Goal: Information Seeking & Learning: Learn about a topic

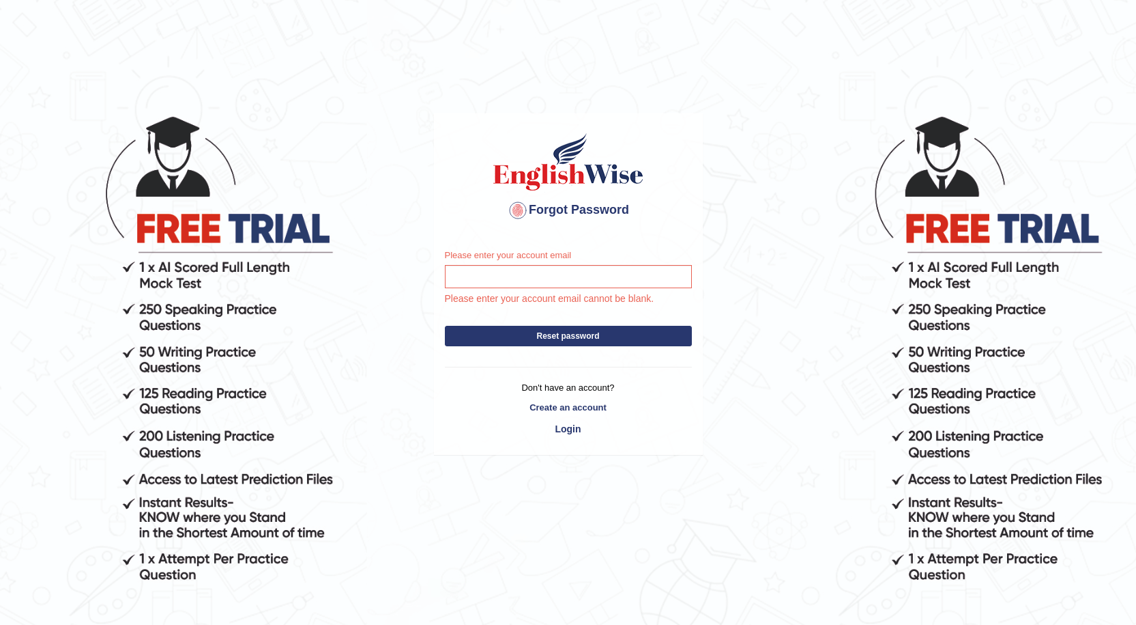
click at [554, 274] on input "Please enter your account email" at bounding box center [568, 276] width 247 height 23
type input "jamesfefe93"gmail.com"
click at [567, 333] on button "Reset password" at bounding box center [568, 336] width 247 height 20
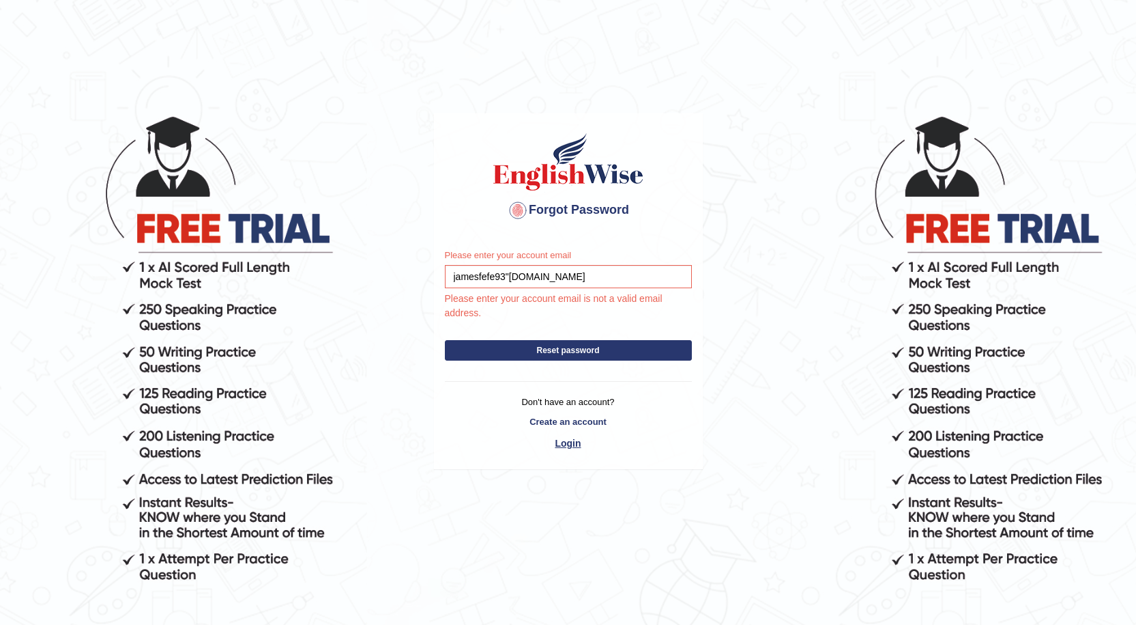
click at [578, 448] on link "Login" at bounding box center [568, 442] width 247 height 23
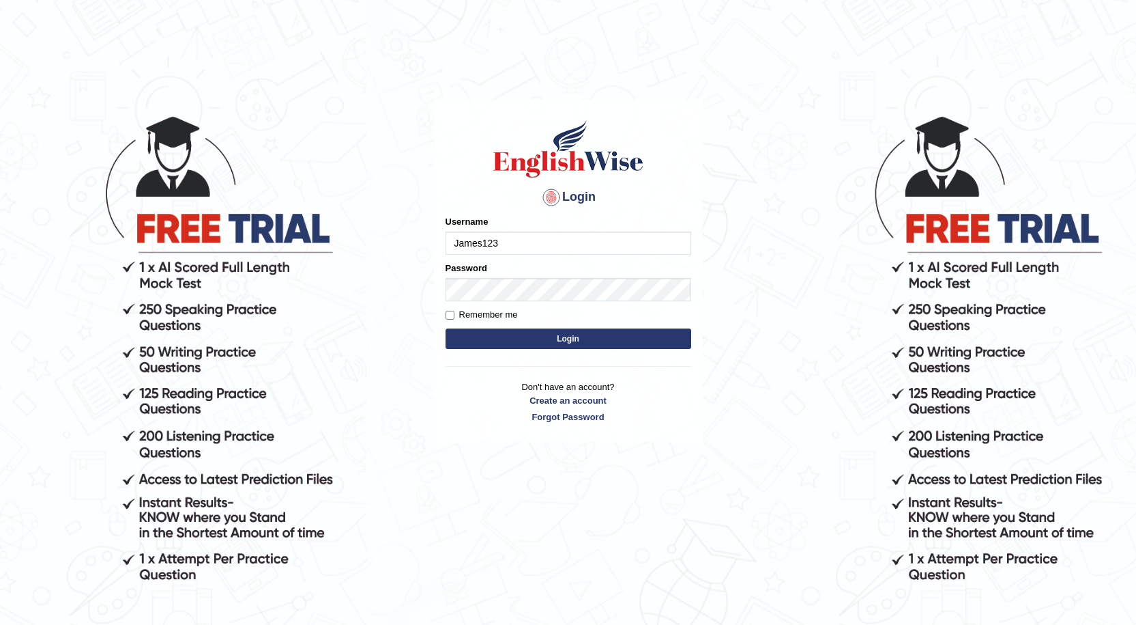
type input "James123"
click at [446, 328] on button "Login" at bounding box center [569, 338] width 246 height 20
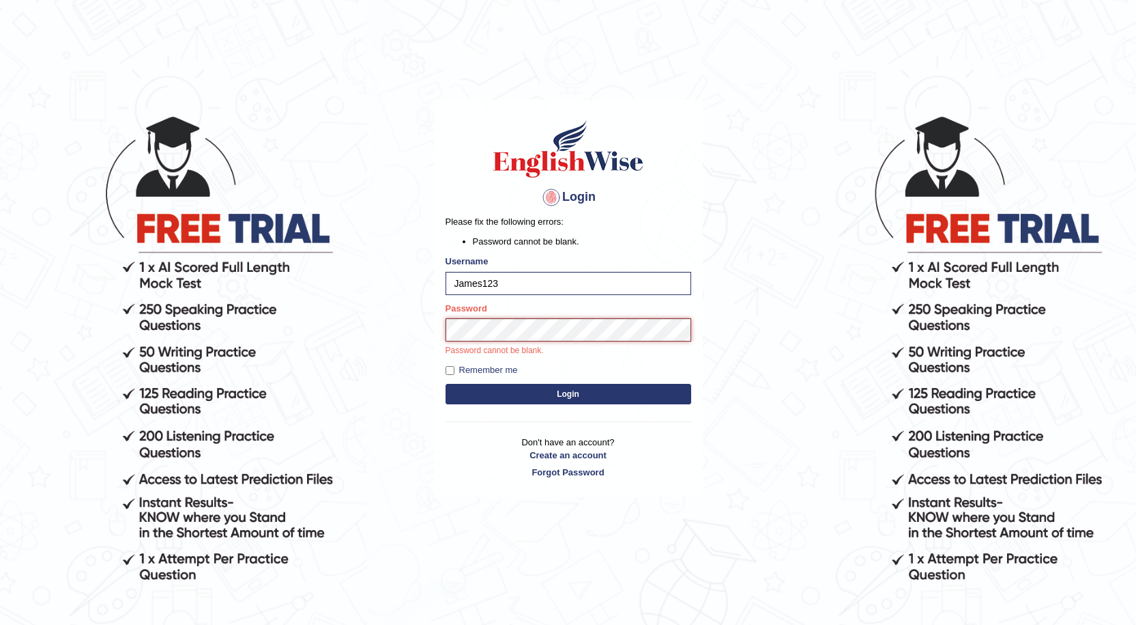
click at [446, 384] on button "Login" at bounding box center [569, 394] width 246 height 20
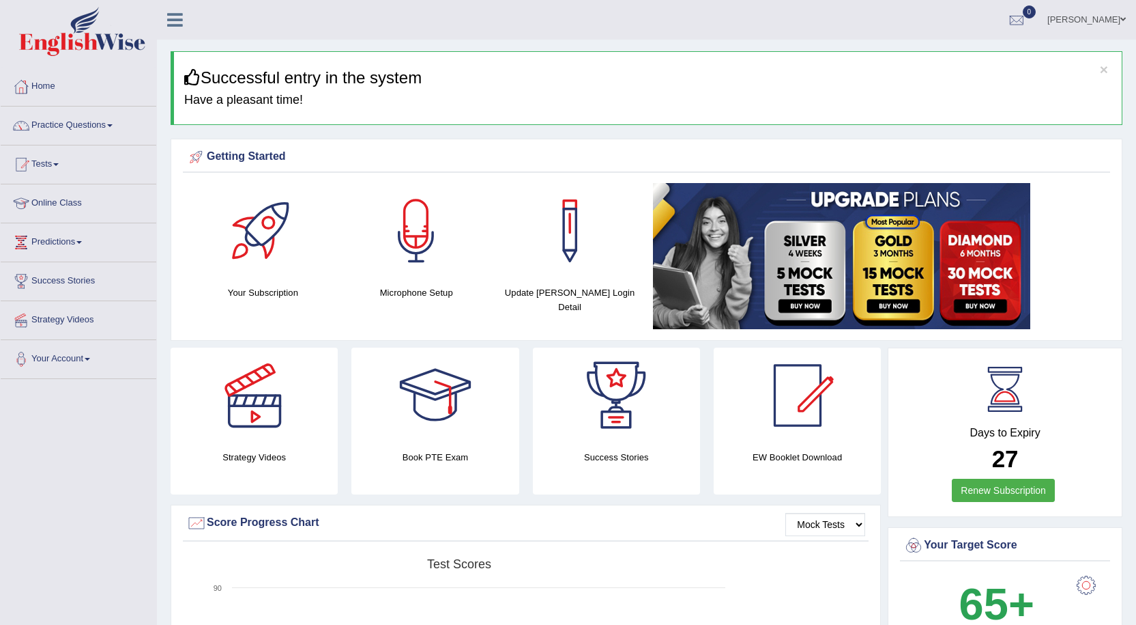
click at [113, 125] on span at bounding box center [109, 125] width 5 height 3
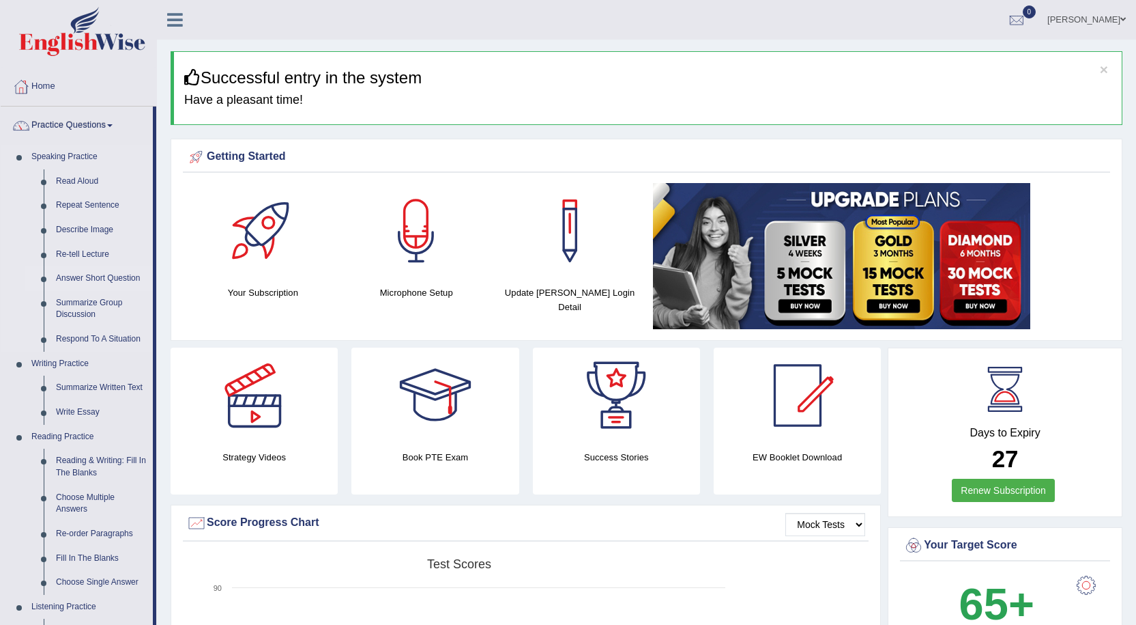
click at [130, 274] on link "Answer Short Question" at bounding box center [101, 278] width 103 height 25
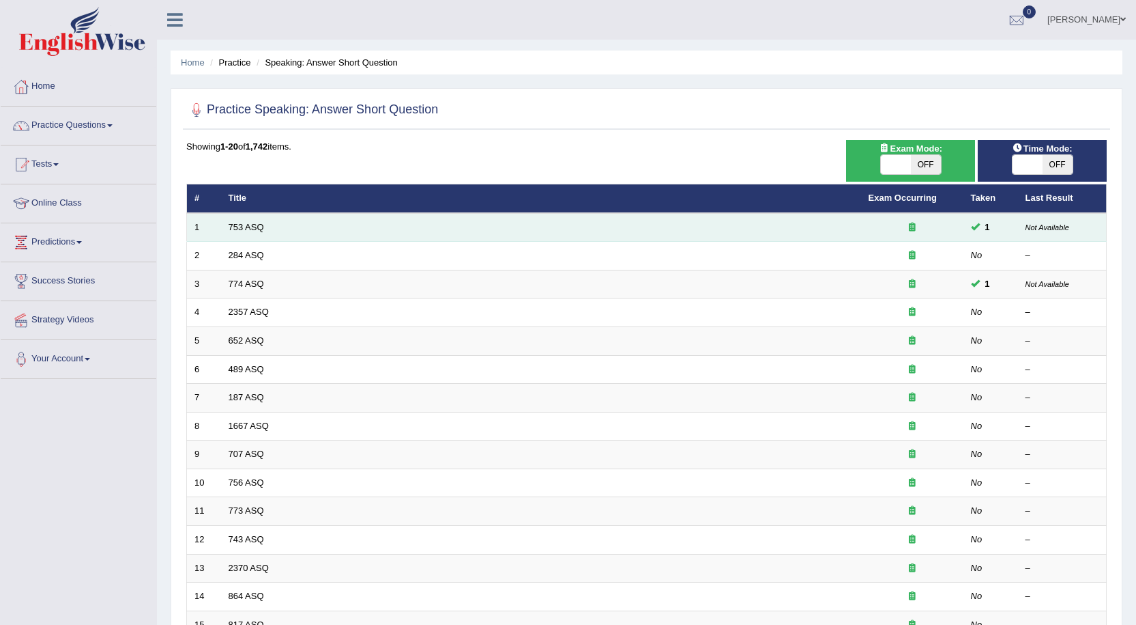
click at [326, 220] on td "753 ASQ" at bounding box center [541, 227] width 640 height 29
click at [257, 224] on link "753 ASQ" at bounding box center [246, 227] width 35 height 10
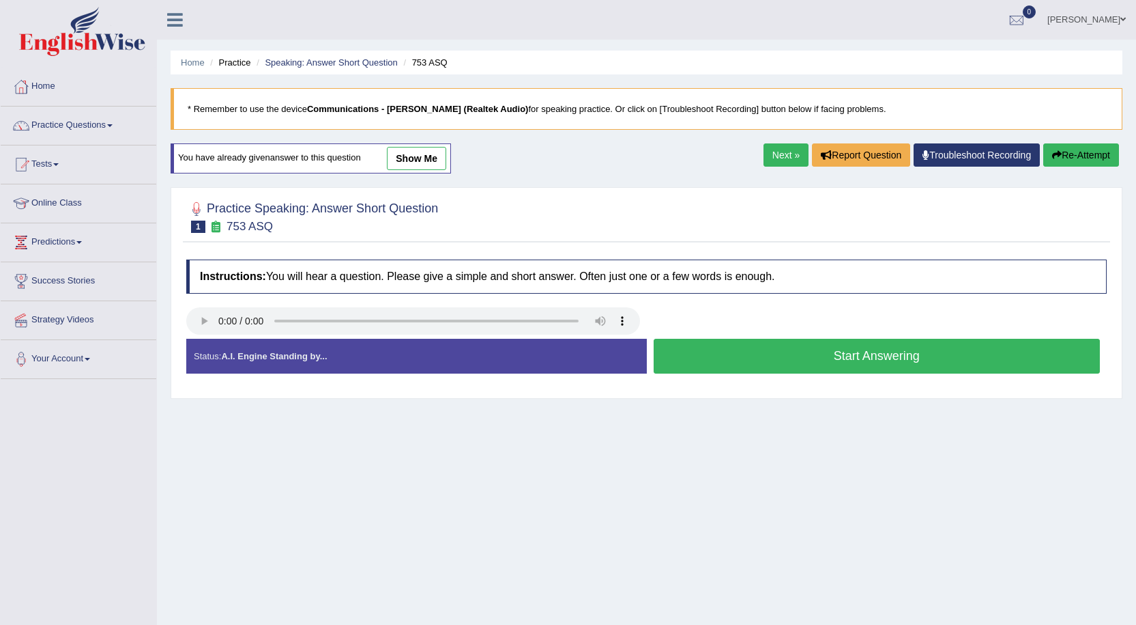
click at [853, 357] on button "Start Answering" at bounding box center [877, 356] width 447 height 35
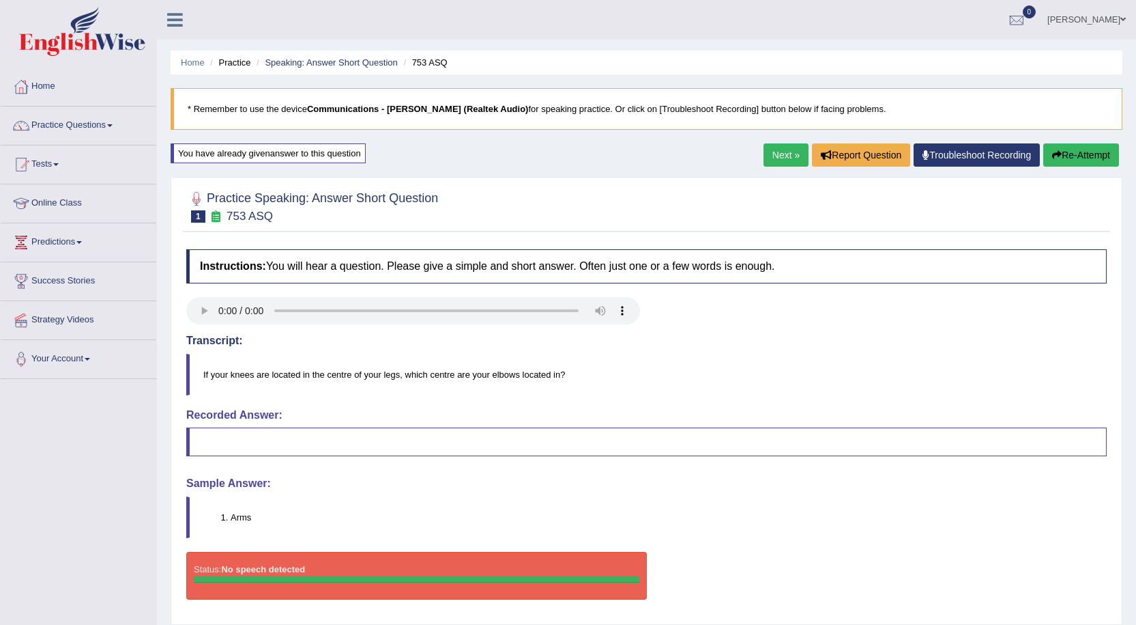
click at [309, 437] on blockquote at bounding box center [646, 441] width 921 height 29
click at [257, 578] on div at bounding box center [417, 578] width 446 height 7
click at [328, 575] on div at bounding box center [417, 578] width 446 height 7
click at [1078, 156] on button "Re-Attempt" at bounding box center [1082, 154] width 76 height 23
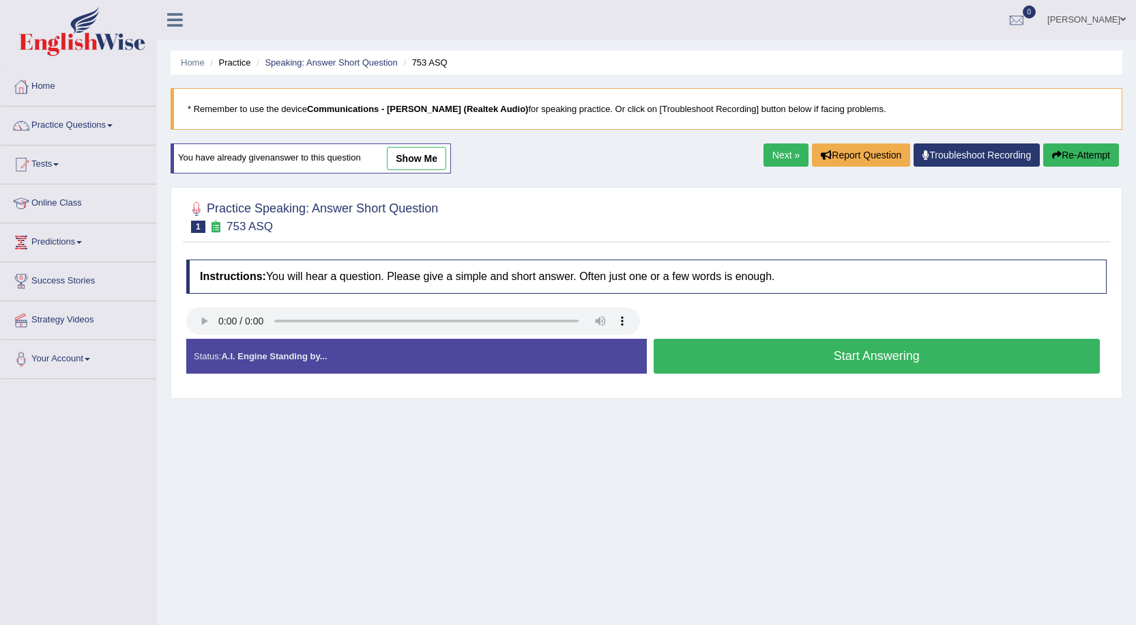
click at [826, 352] on button "Start Answering" at bounding box center [877, 356] width 447 height 35
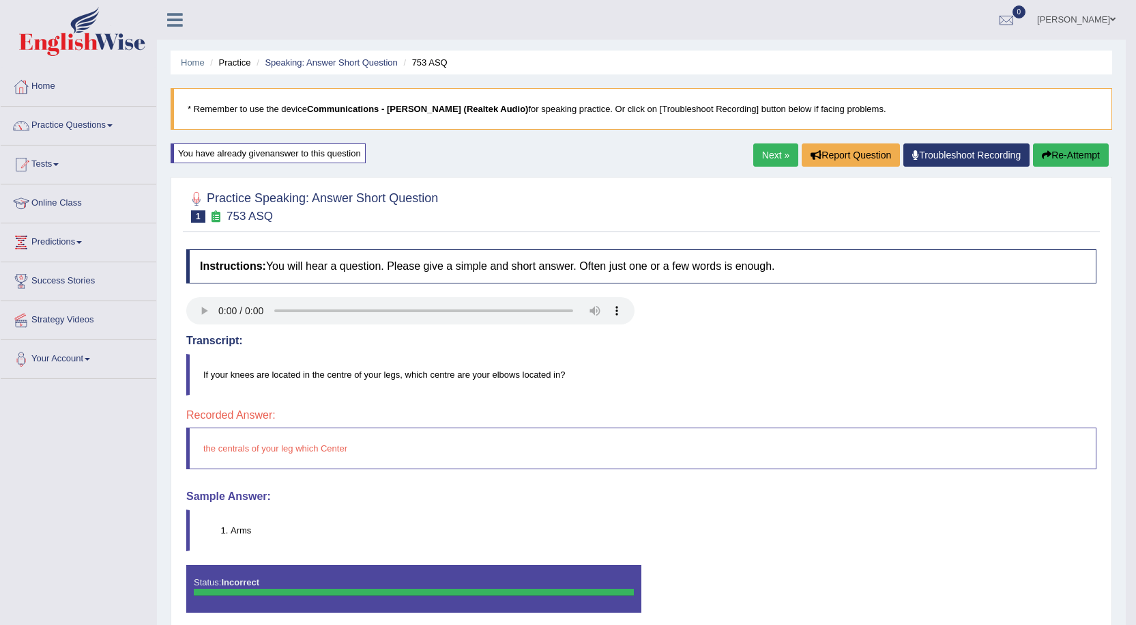
click at [1072, 149] on button "Re-Attempt" at bounding box center [1071, 154] width 76 height 23
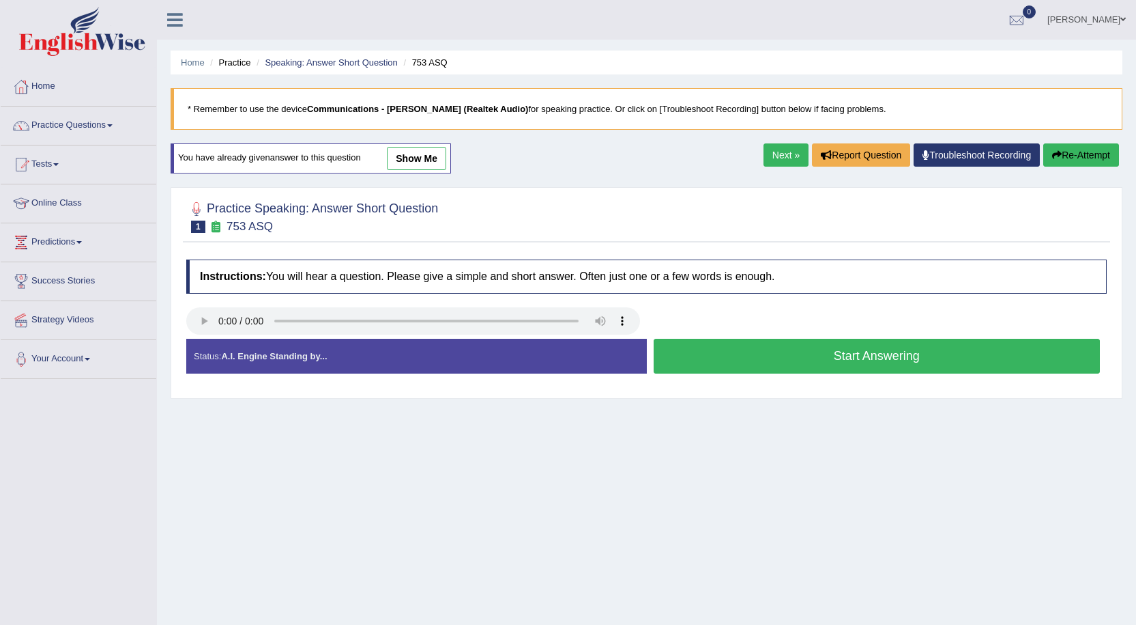
click at [1065, 152] on button "Re-Attempt" at bounding box center [1082, 154] width 76 height 23
click at [837, 353] on button "Start Answering" at bounding box center [877, 356] width 447 height 35
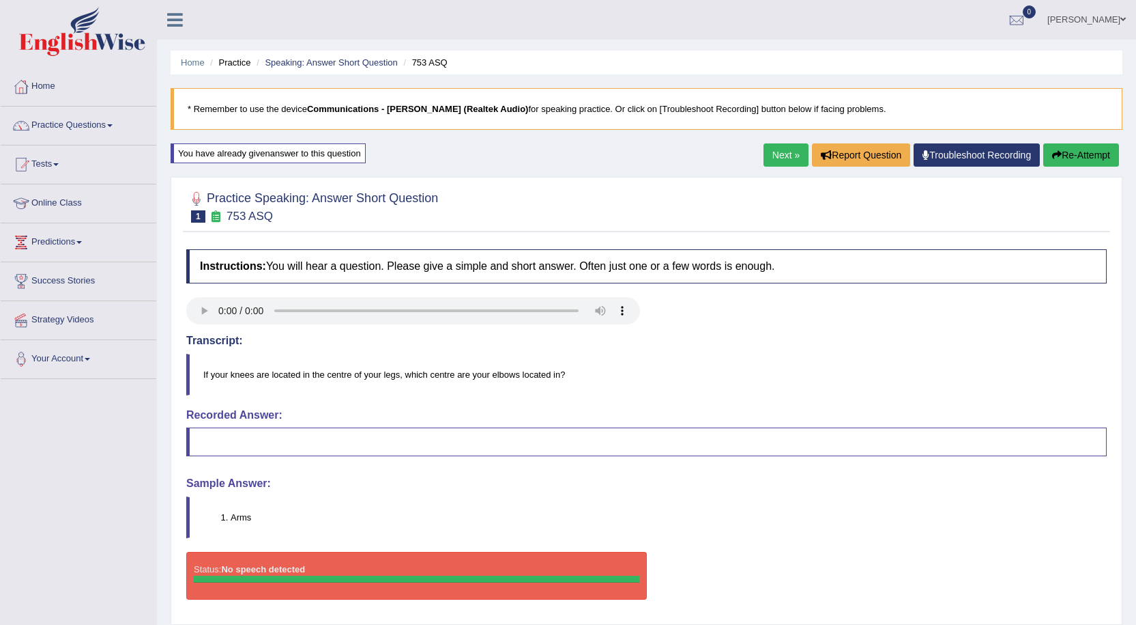
click at [216, 214] on icon at bounding box center [216, 216] width 14 height 12
click at [780, 154] on link "Next »" at bounding box center [786, 154] width 45 height 23
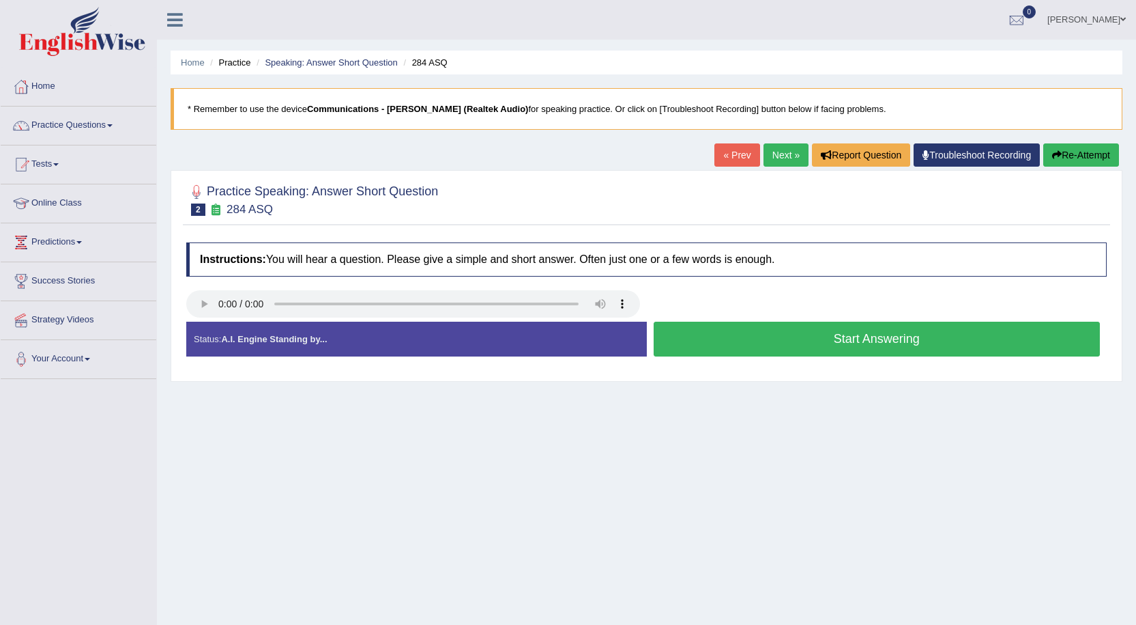
click at [842, 352] on button "Start Answering" at bounding box center [877, 338] width 447 height 35
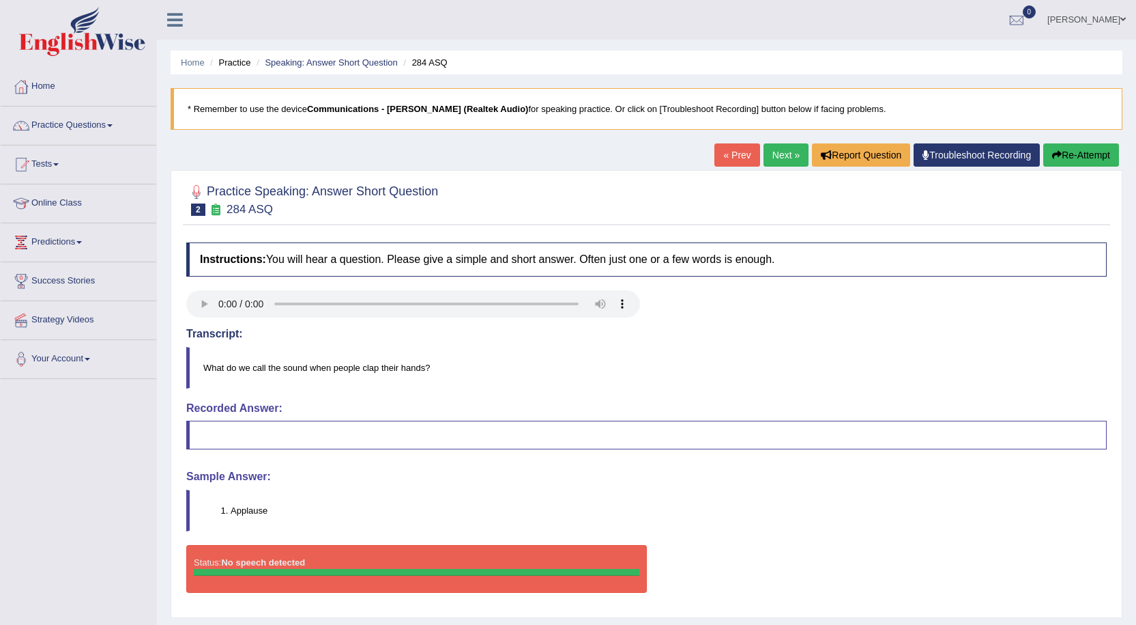
click at [775, 155] on link "Next »" at bounding box center [786, 154] width 45 height 23
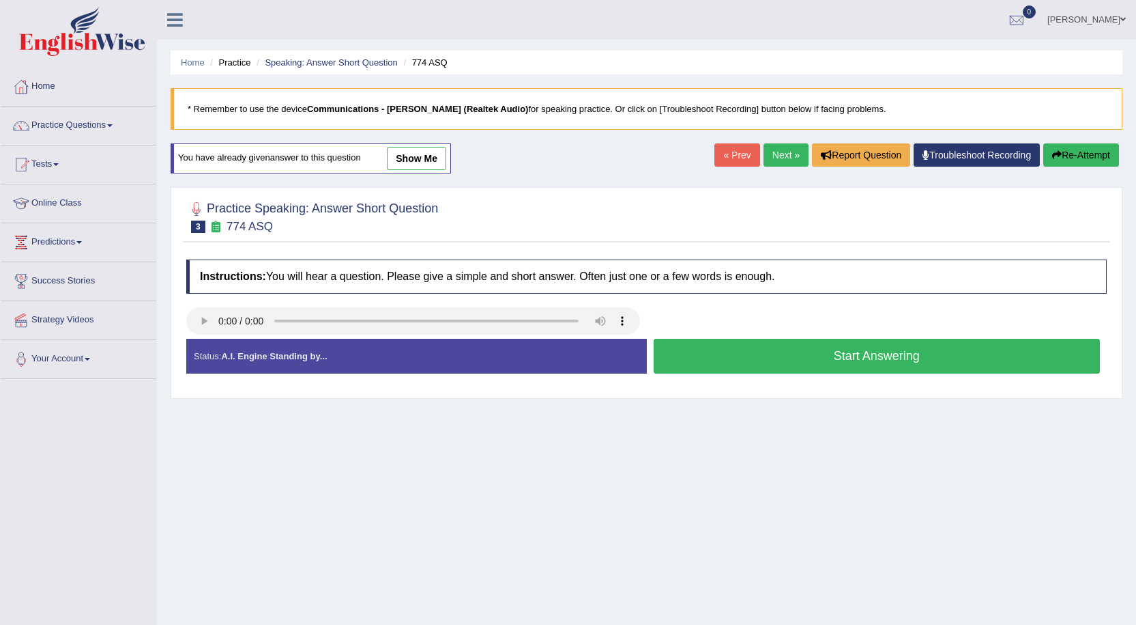
click at [831, 356] on button "Start Answering" at bounding box center [877, 356] width 447 height 35
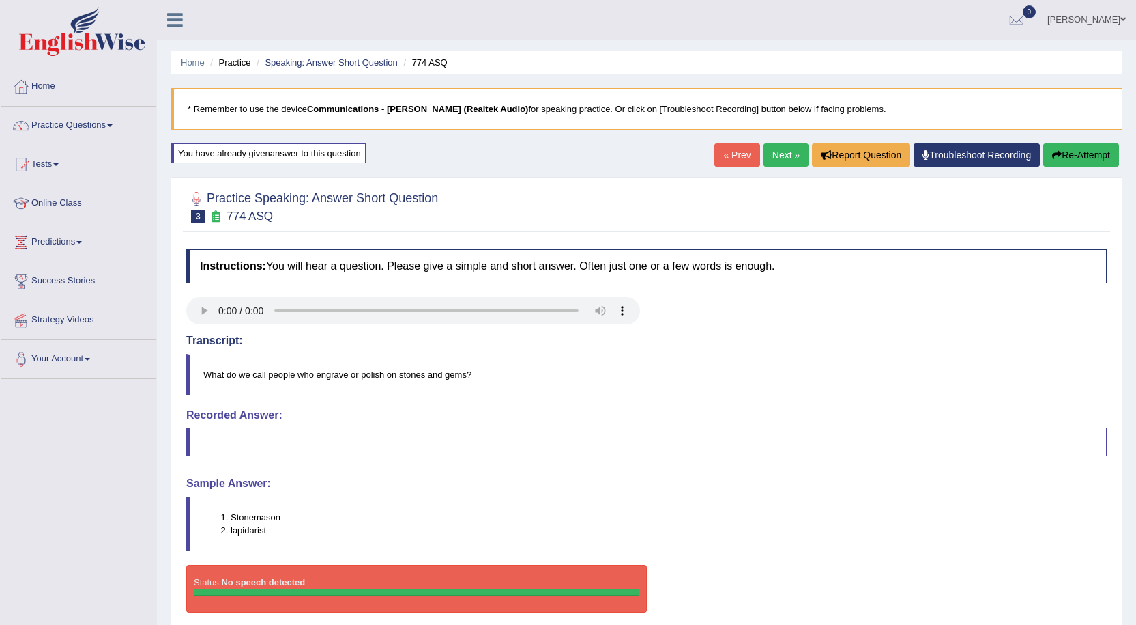
click at [774, 160] on link "Next »" at bounding box center [786, 154] width 45 height 23
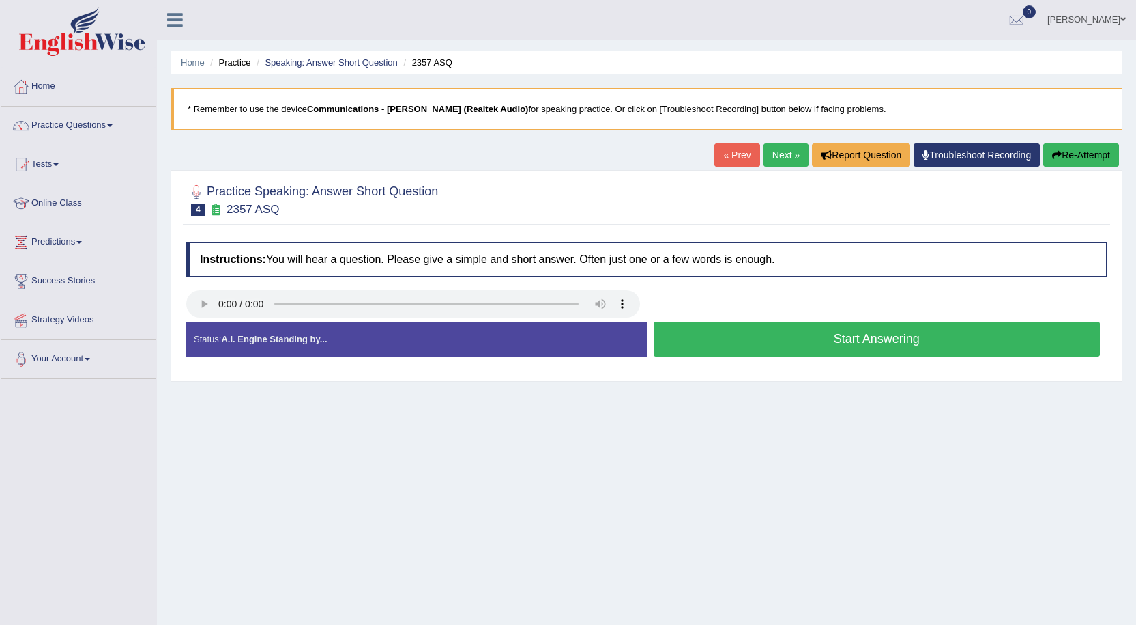
click at [784, 151] on link "Next »" at bounding box center [786, 154] width 45 height 23
click at [721, 155] on link "« Prev" at bounding box center [737, 154] width 45 height 23
drag, startPoint x: 775, startPoint y: 336, endPoint x: 771, endPoint y: 346, distance: 10.7
click at [775, 337] on button "Start Answering" at bounding box center [877, 338] width 447 height 35
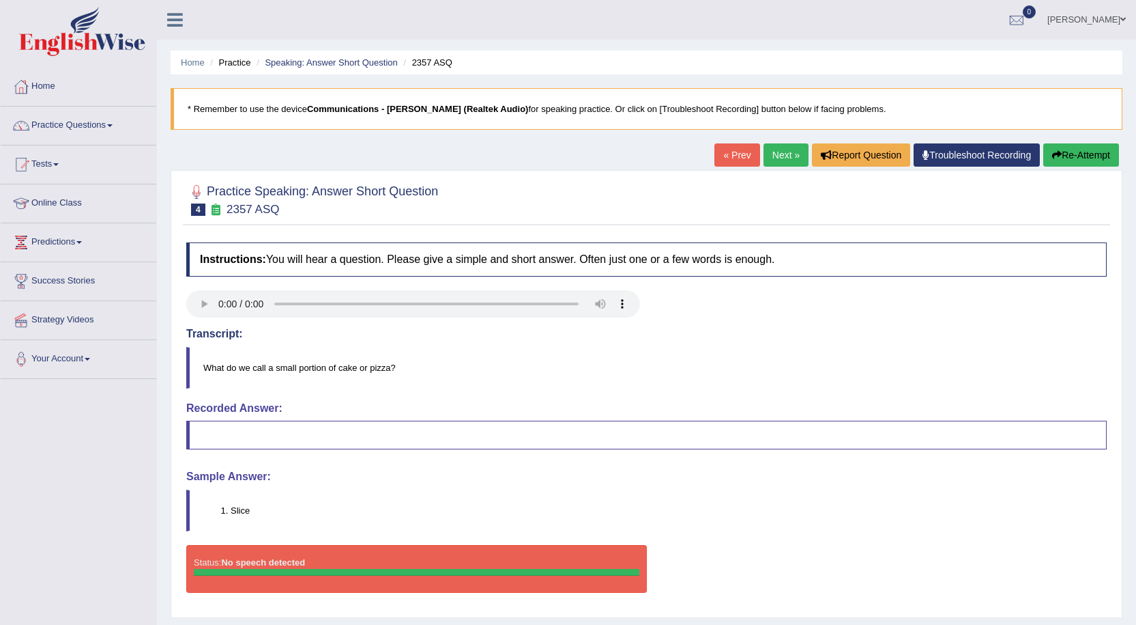
click at [784, 155] on link "Next »" at bounding box center [786, 154] width 45 height 23
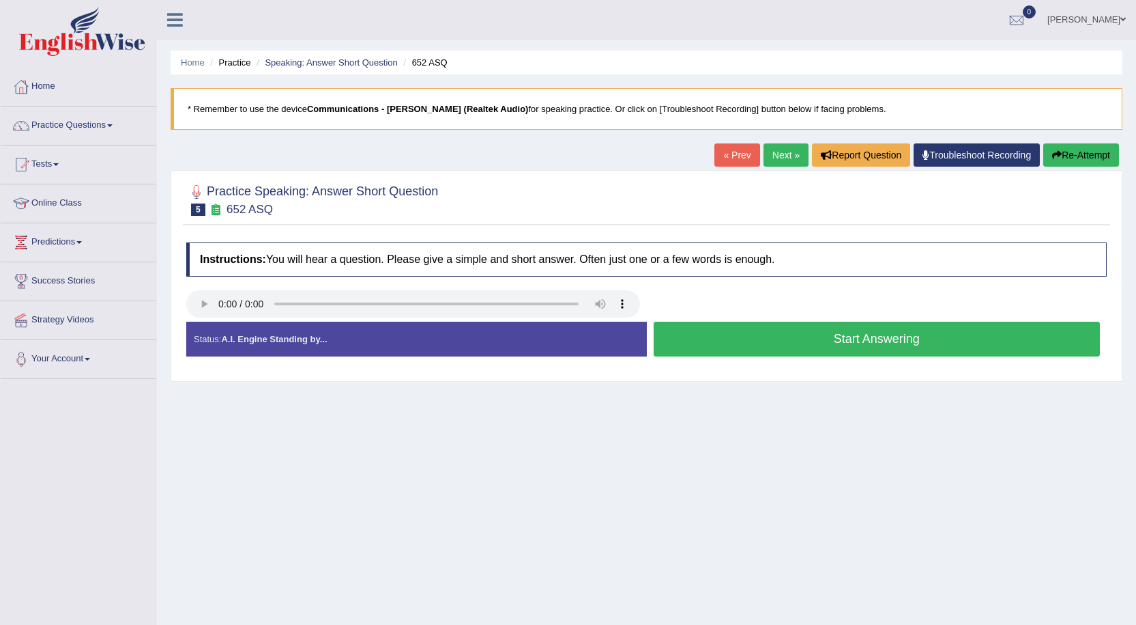
click at [782, 339] on button "Start Answering" at bounding box center [877, 338] width 447 height 35
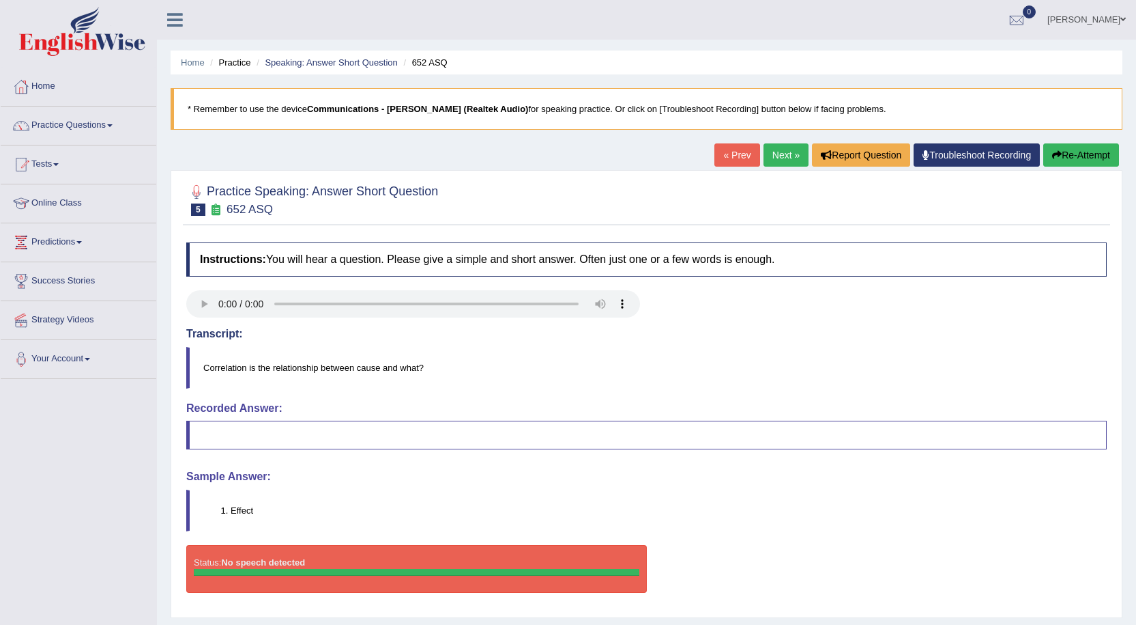
click at [787, 154] on link "Next »" at bounding box center [786, 154] width 45 height 23
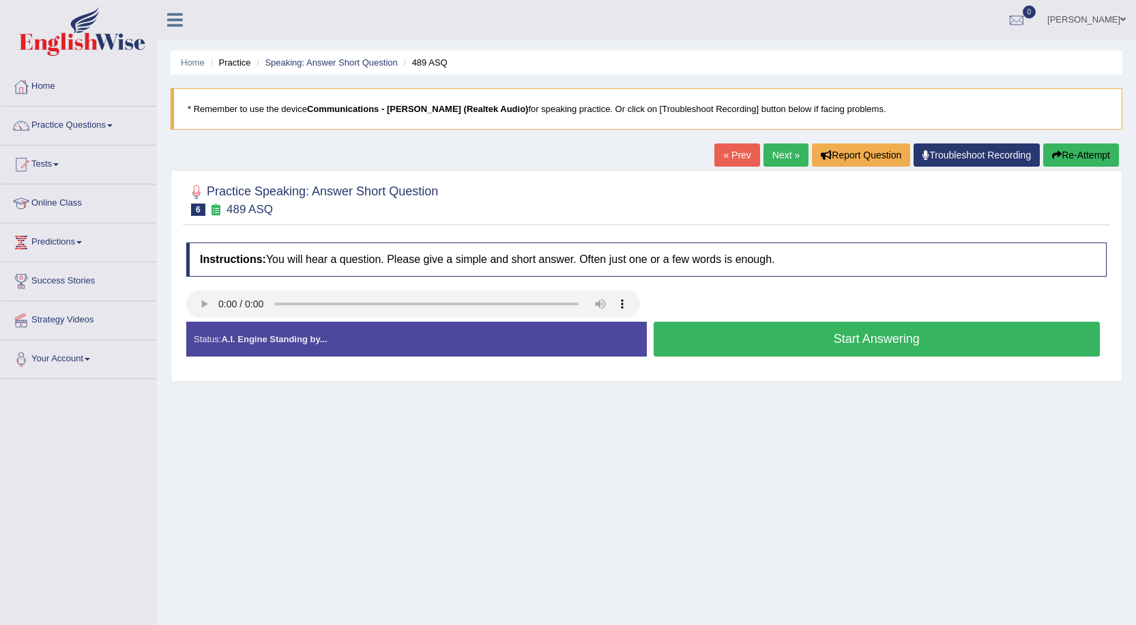
click at [764, 338] on button "Start Answering" at bounding box center [877, 338] width 447 height 35
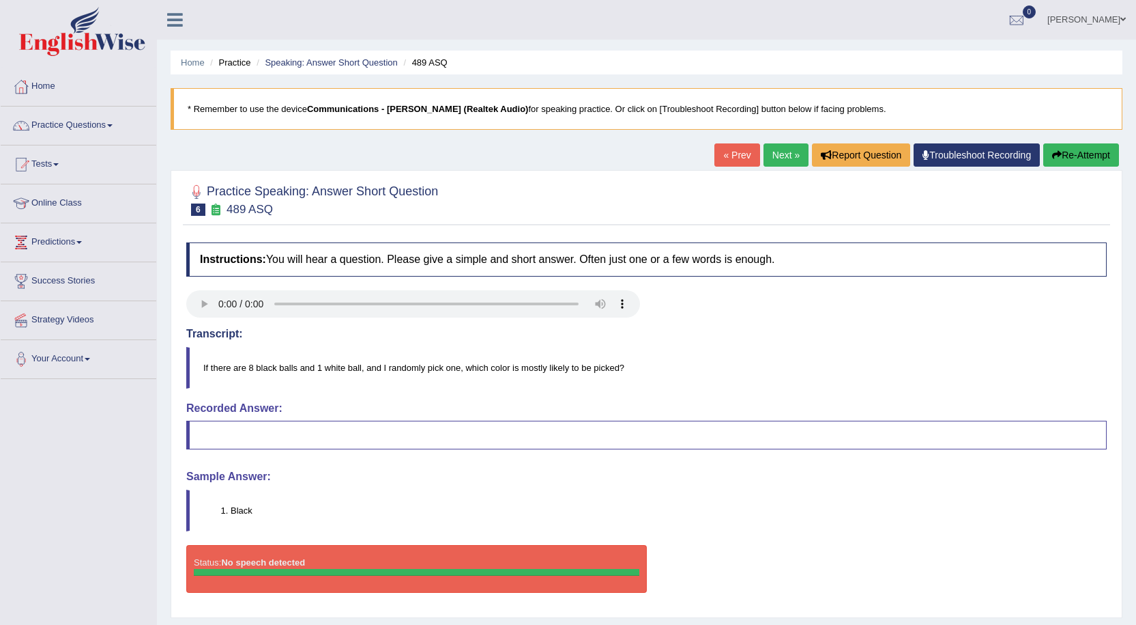
click at [773, 148] on link "Next »" at bounding box center [786, 154] width 45 height 23
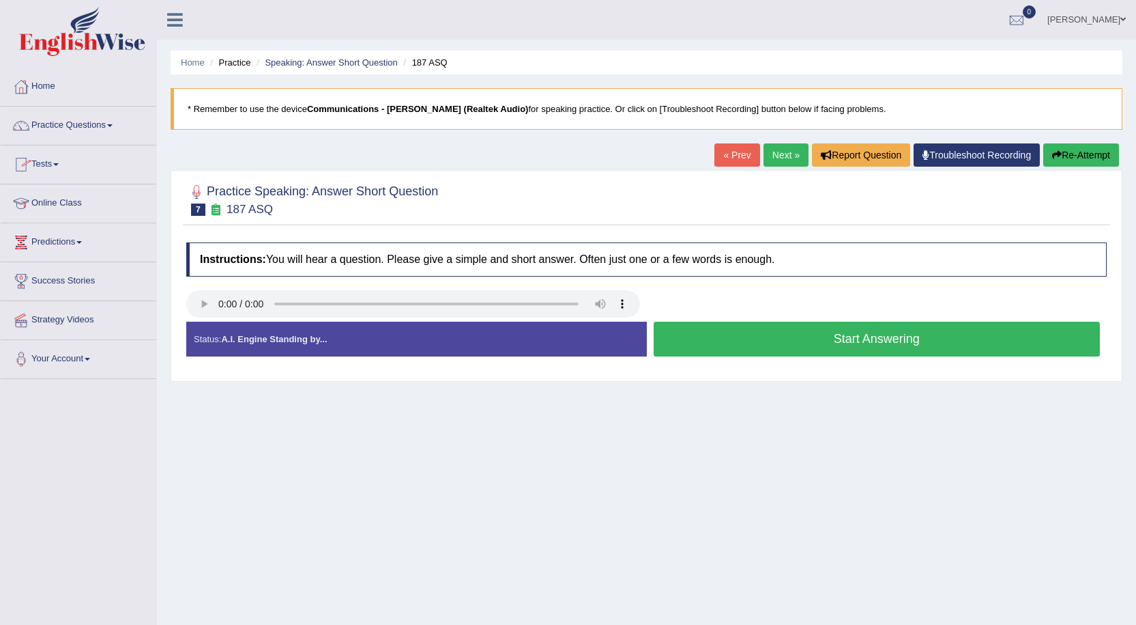
click at [844, 335] on button "Start Answering" at bounding box center [877, 338] width 447 height 35
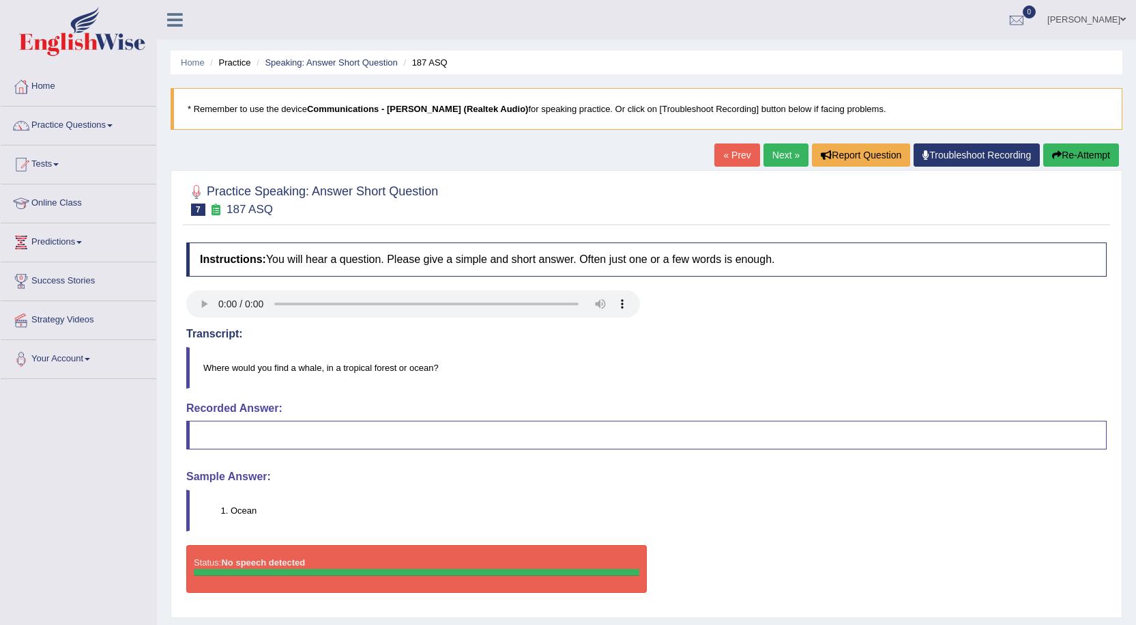
click at [784, 160] on link "Next »" at bounding box center [786, 154] width 45 height 23
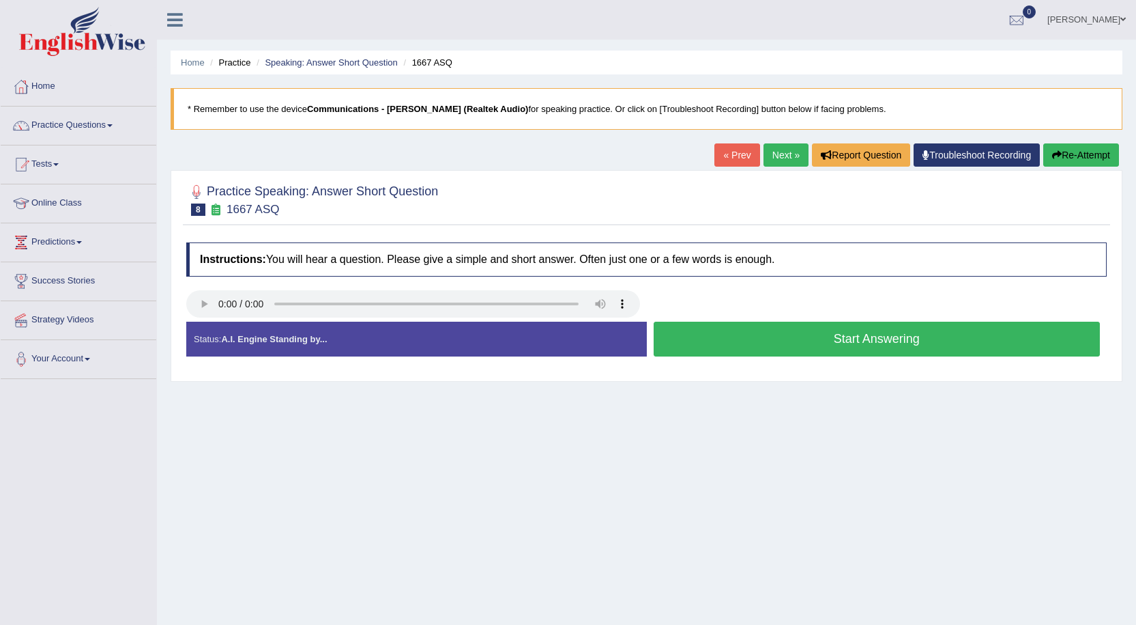
click at [891, 343] on button "Start Answering" at bounding box center [877, 338] width 447 height 35
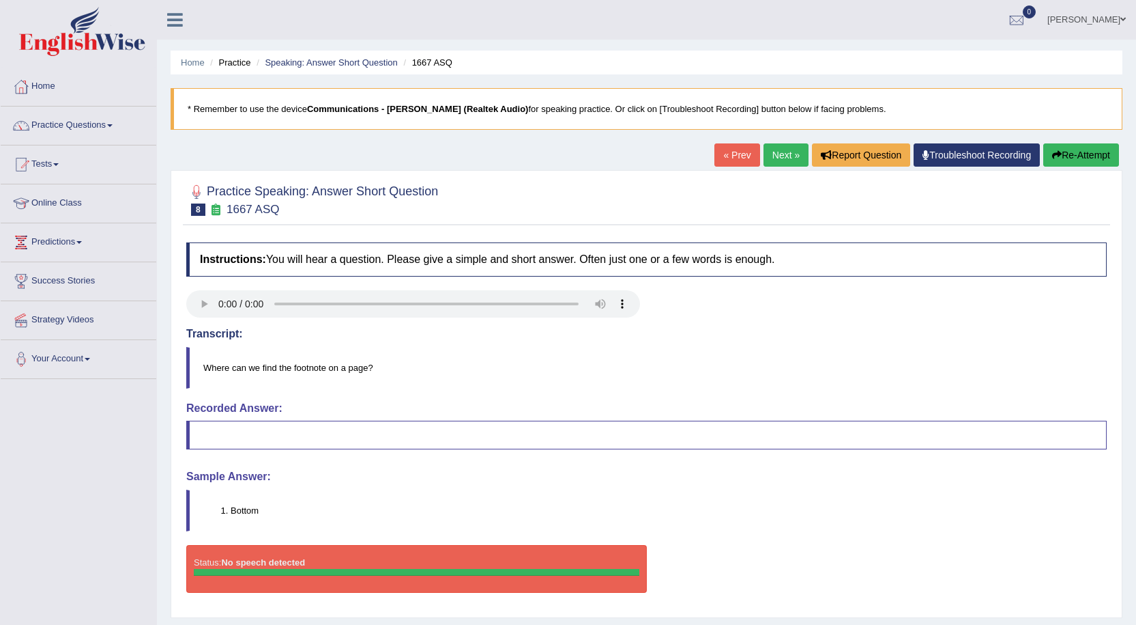
click at [782, 156] on link "Next »" at bounding box center [786, 154] width 45 height 23
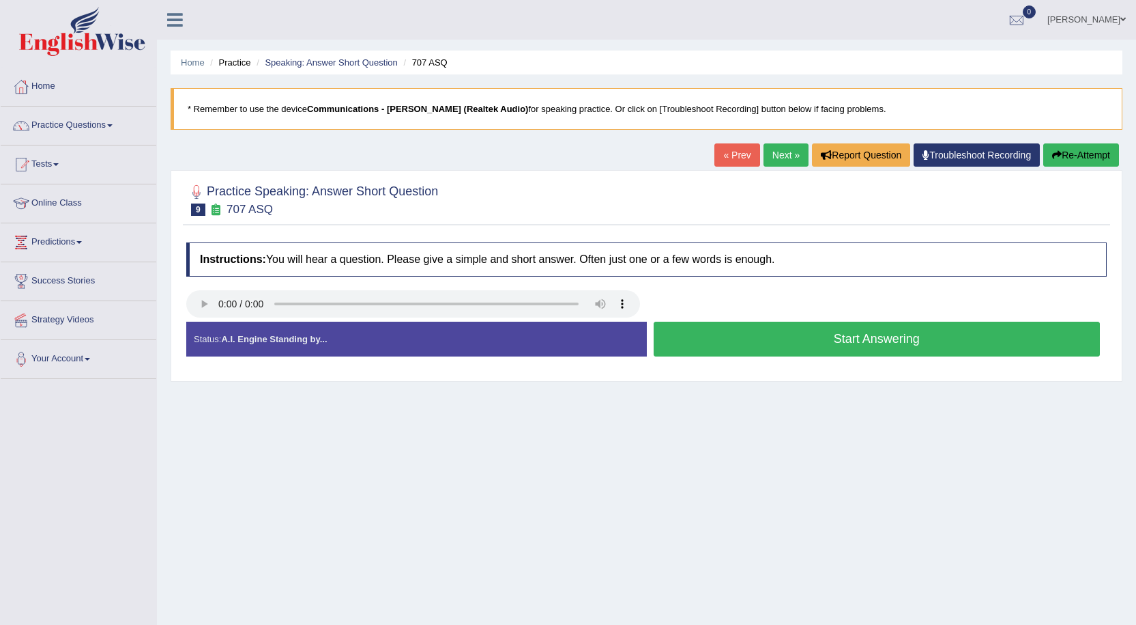
click at [874, 338] on button "Start Answering" at bounding box center [877, 338] width 447 height 35
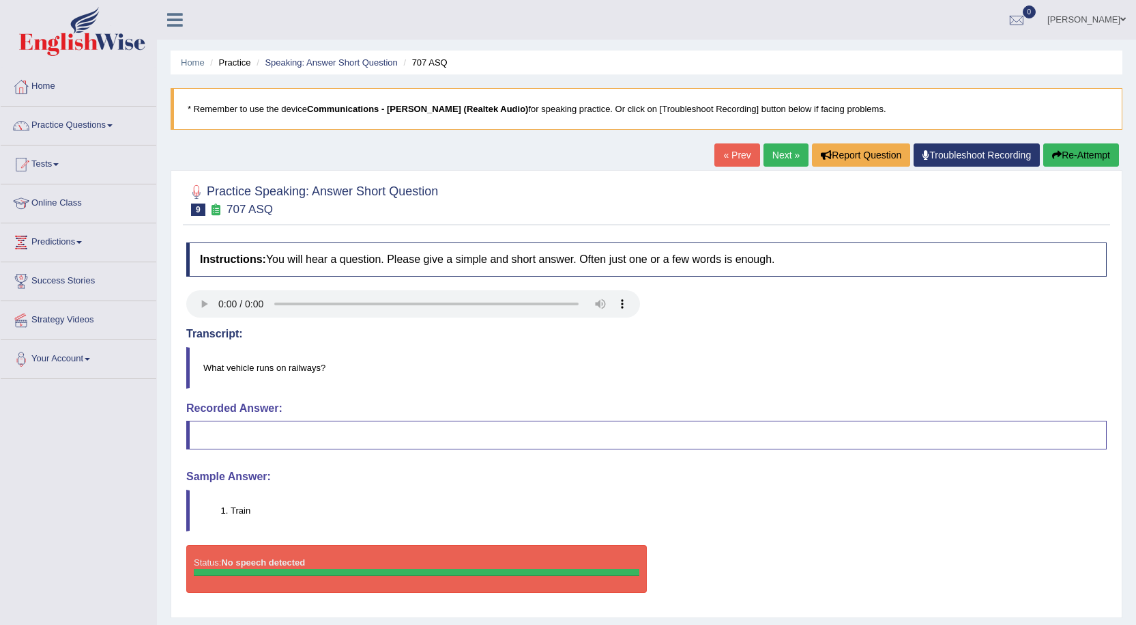
click at [777, 152] on link "Next »" at bounding box center [786, 154] width 45 height 23
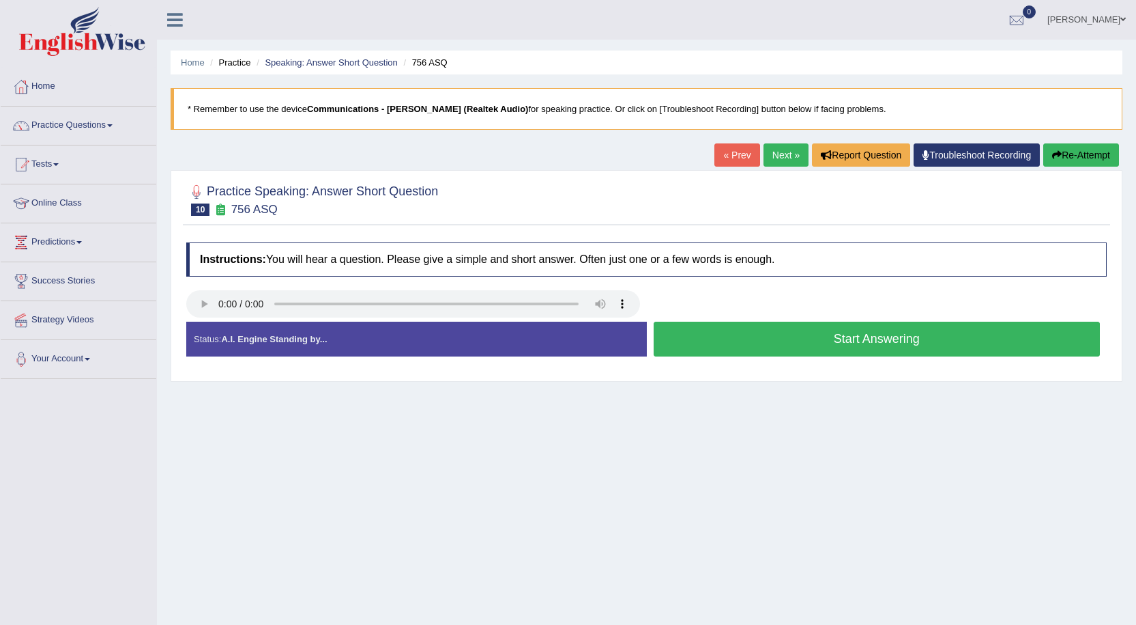
click at [762, 334] on button "Start Answering" at bounding box center [877, 338] width 447 height 35
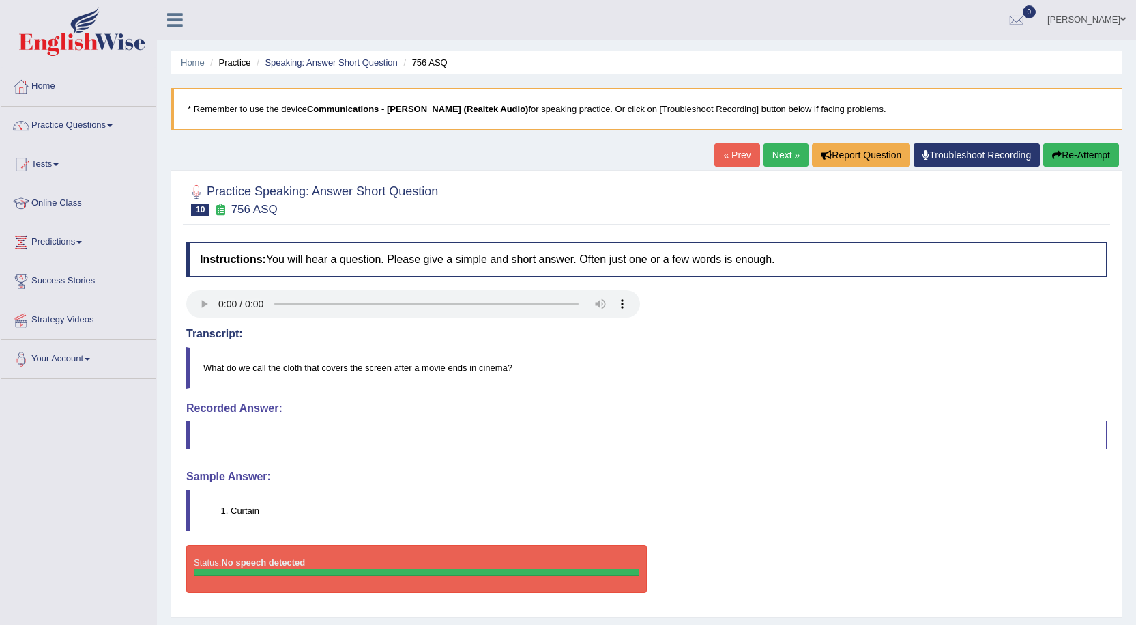
click at [769, 150] on link "Next »" at bounding box center [786, 154] width 45 height 23
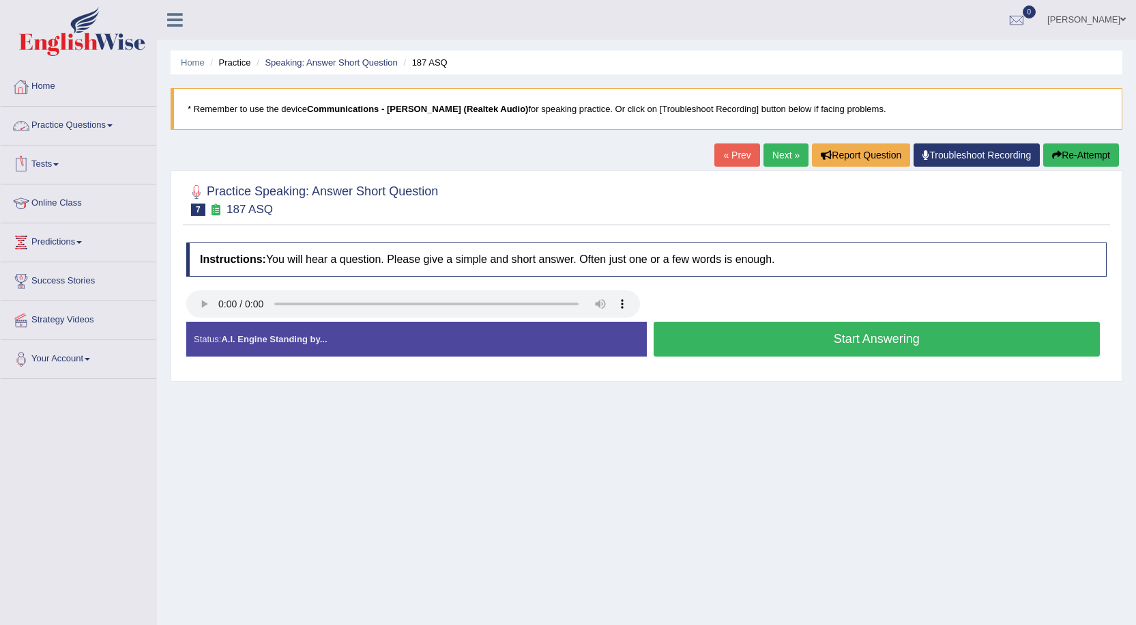
click at [117, 127] on link "Practice Questions" at bounding box center [79, 123] width 156 height 34
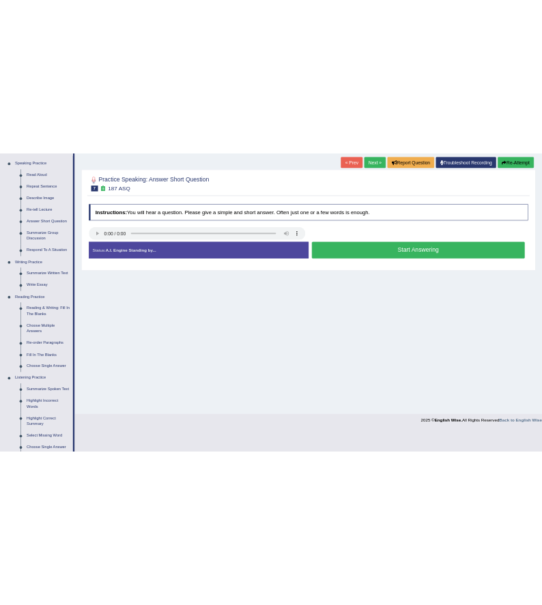
scroll to position [111, 0]
